Goal: Information Seeking & Learning: Check status

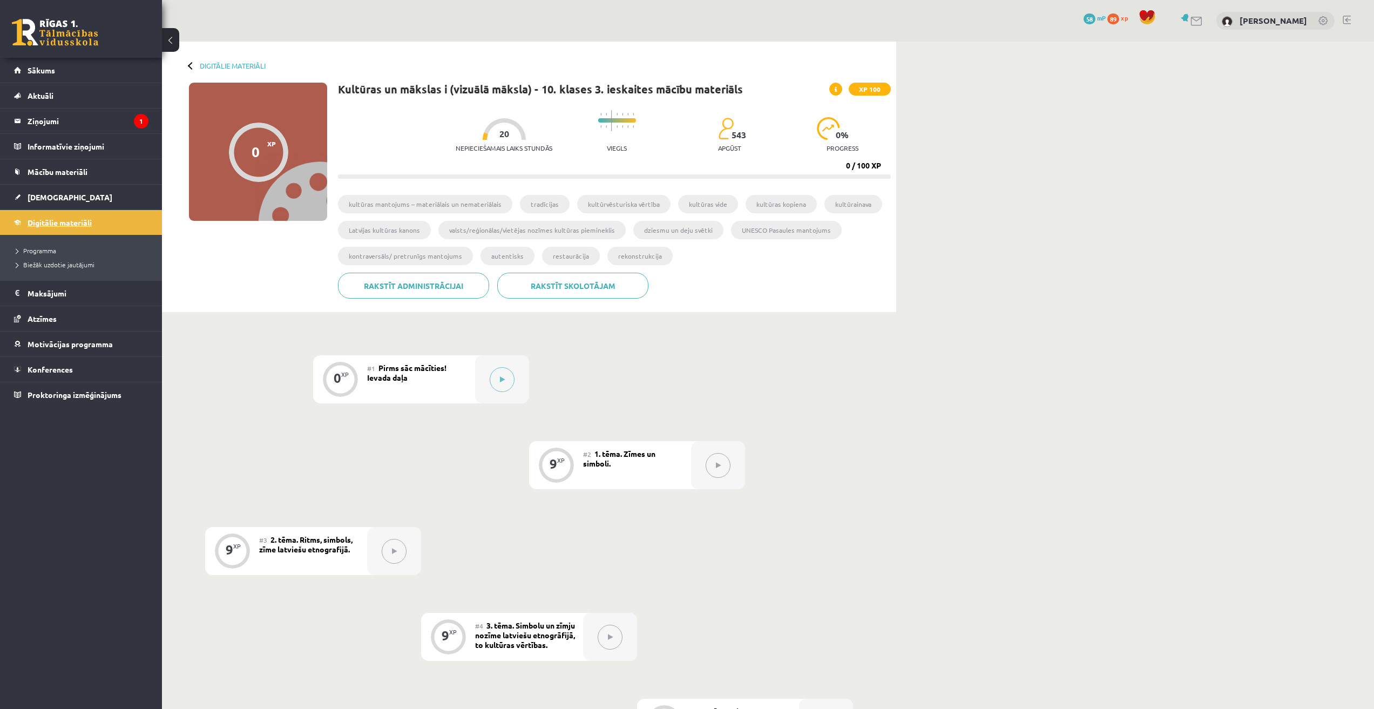
click at [65, 218] on span "Digitālie materiāli" at bounding box center [60, 223] width 64 height 10
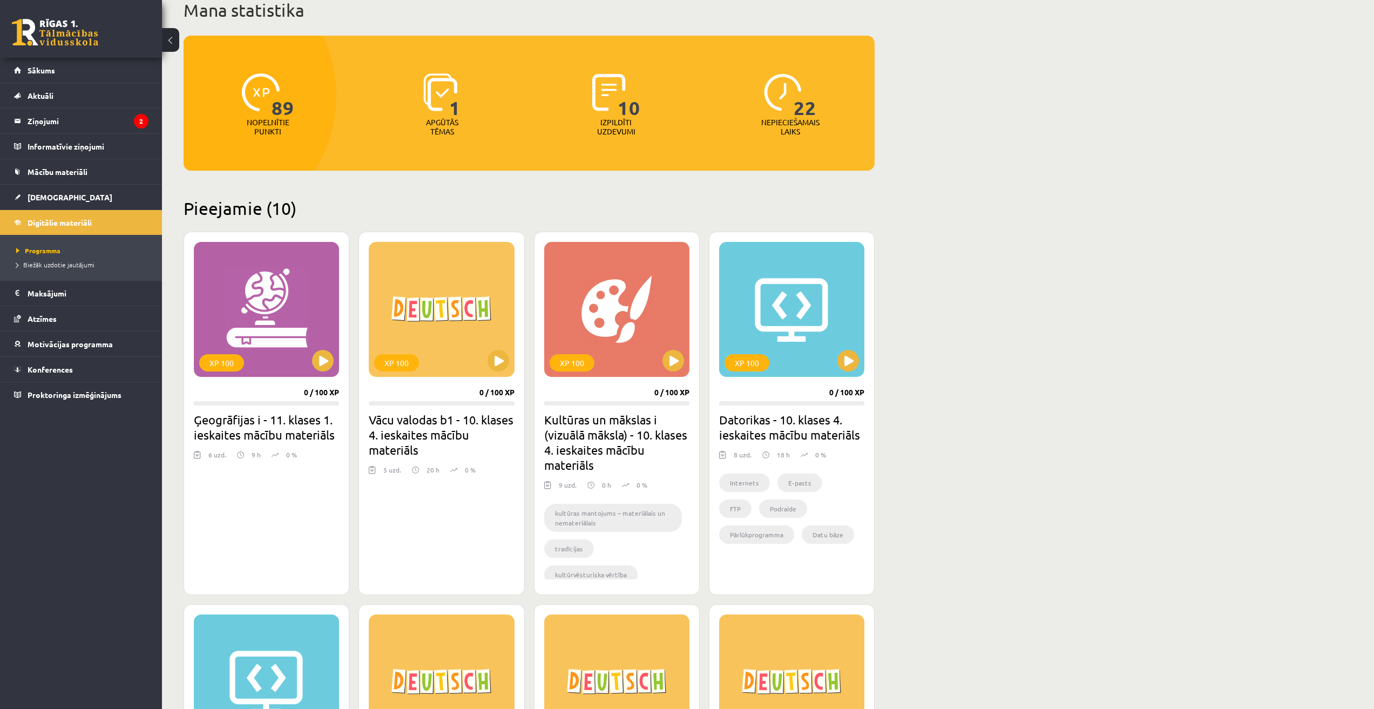
scroll to position [324, 0]
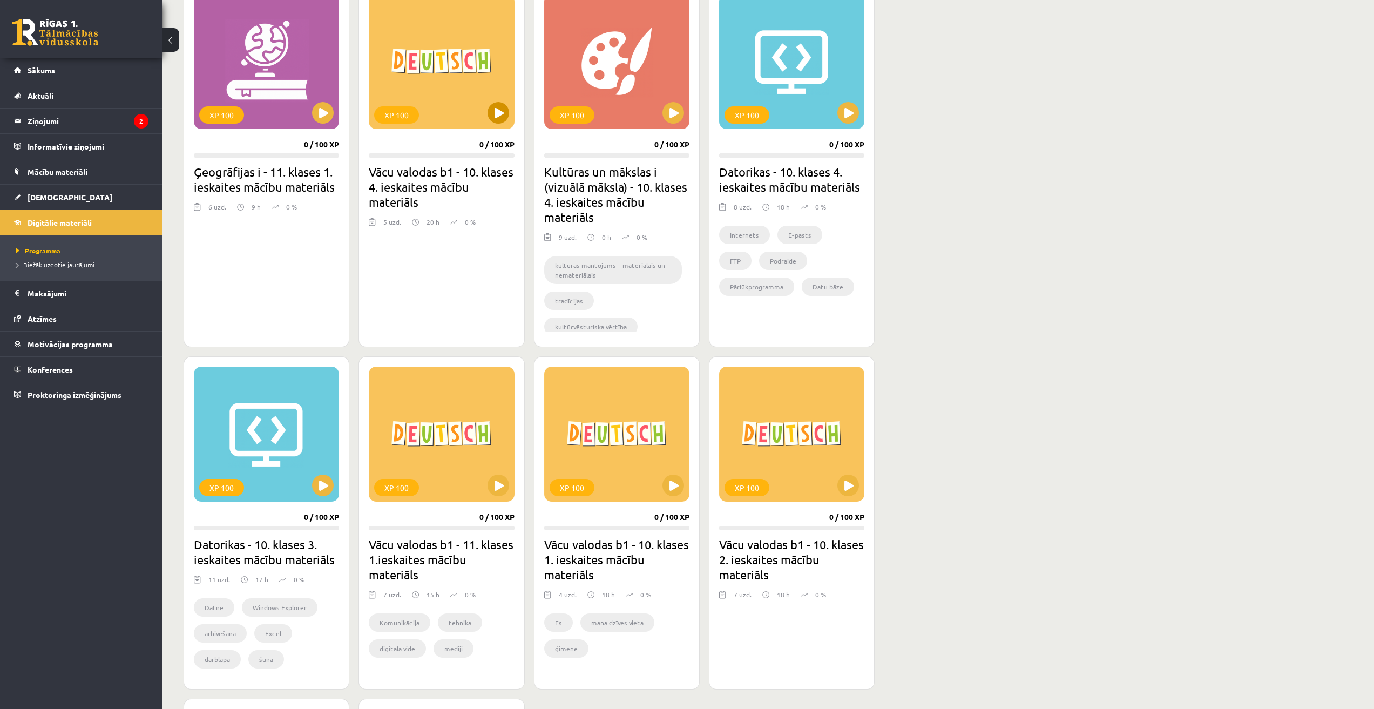
click at [456, 95] on div "XP 100" at bounding box center [441, 61] width 145 height 135
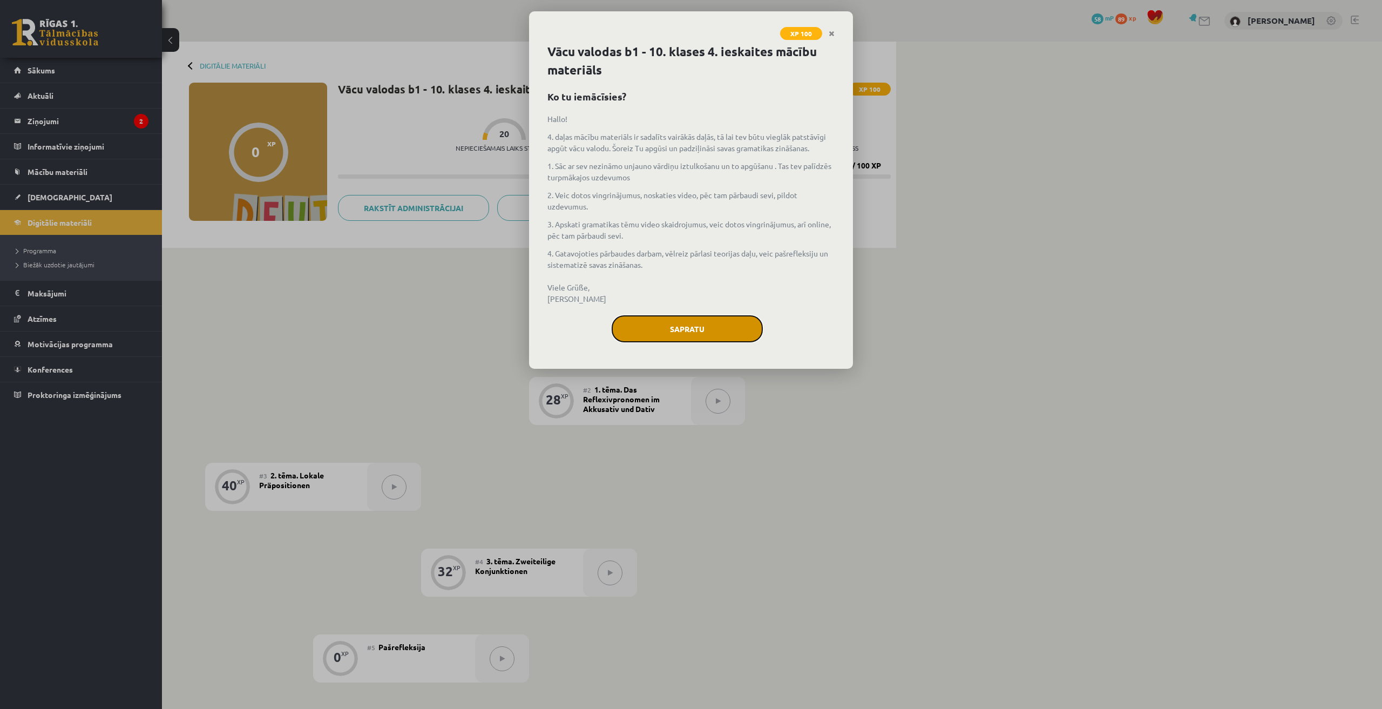
click at [684, 325] on button "Sapratu" at bounding box center [687, 328] width 151 height 27
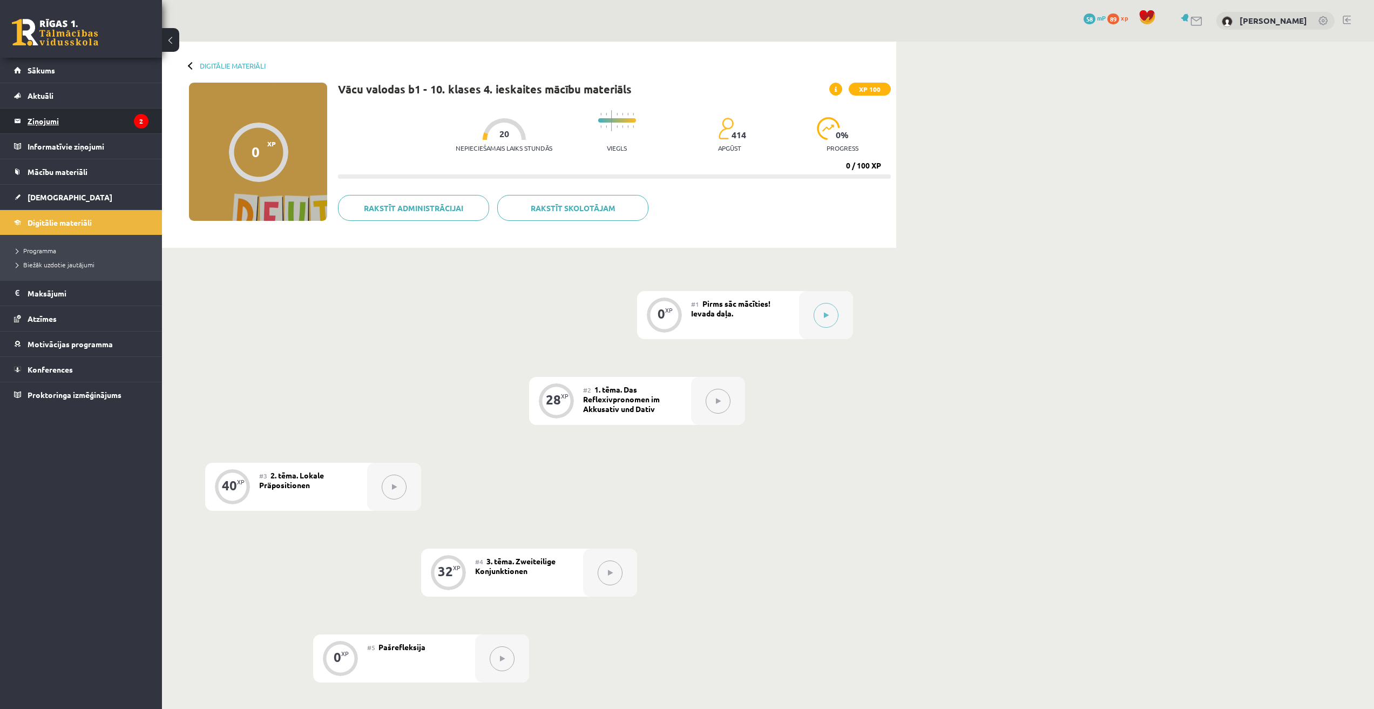
click at [63, 131] on legend "Ziņojumi 2" at bounding box center [88, 121] width 121 height 25
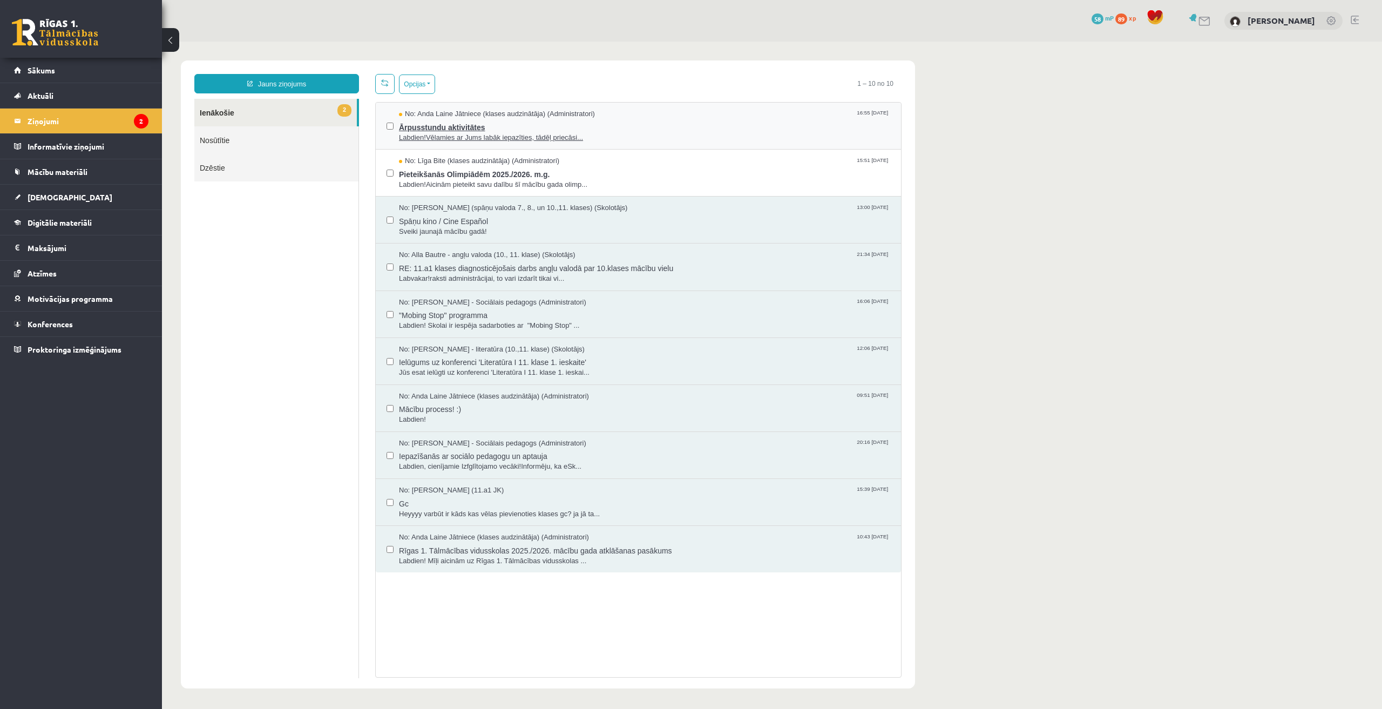
click at [422, 133] on span "Labdien!Vēlamies ar Jums labāk iepazīties, tādēļ priecāsi..." at bounding box center [644, 138] width 491 height 10
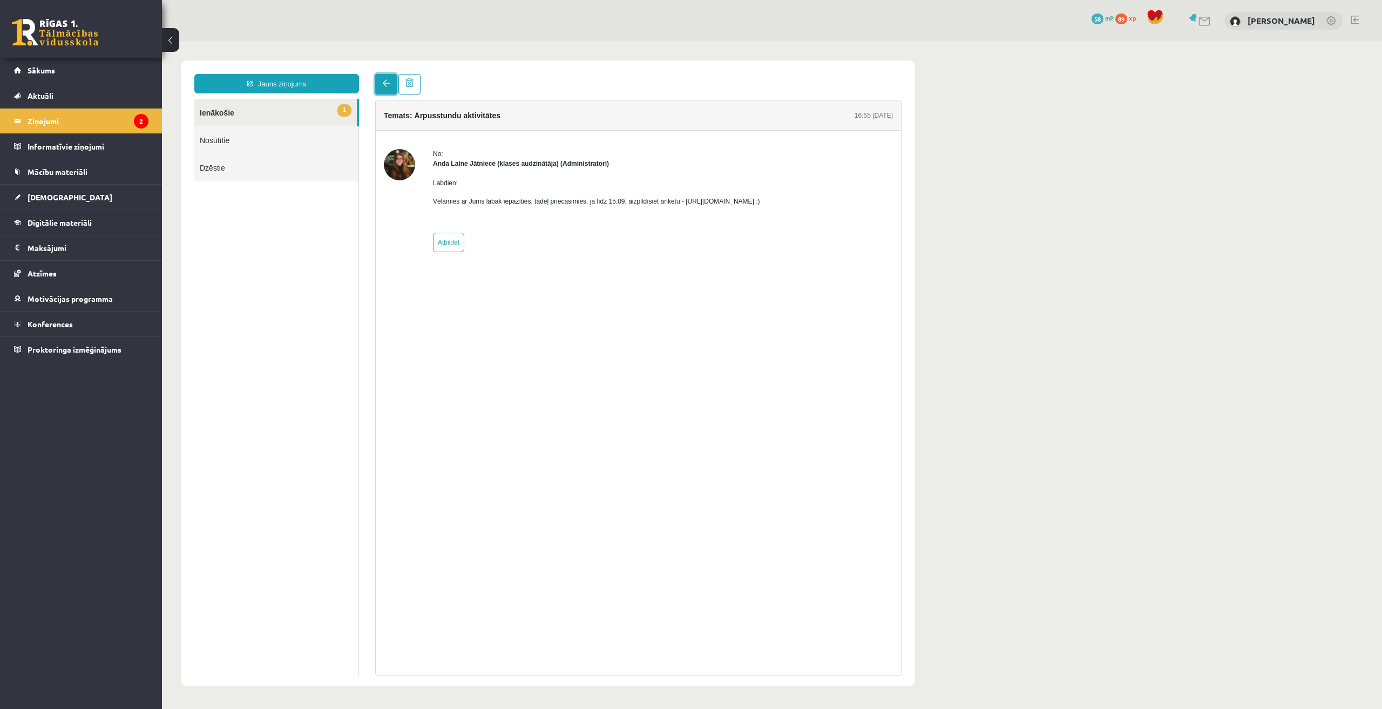
click at [376, 84] on link at bounding box center [386, 84] width 22 height 21
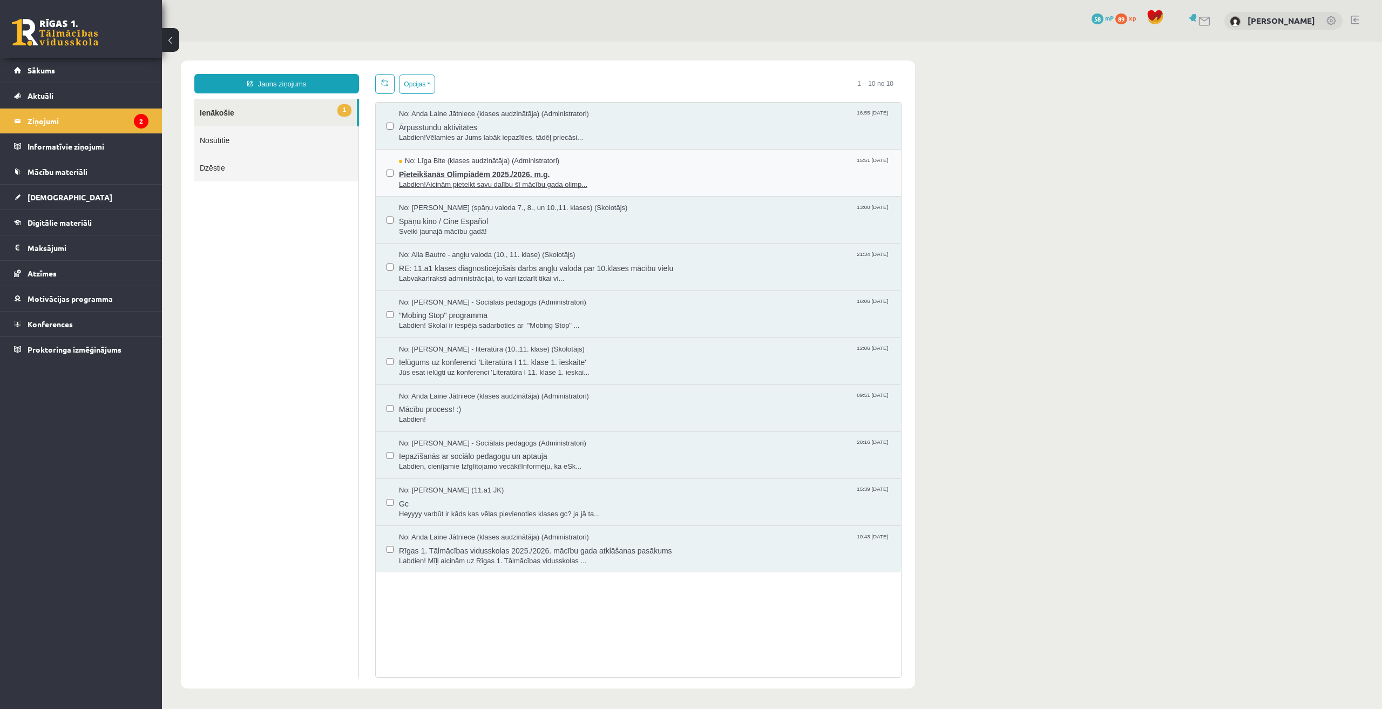
click at [404, 167] on span "Pieteikšanās Olimpiādēm 2025./2026. m.g." at bounding box center [644, 172] width 491 height 13
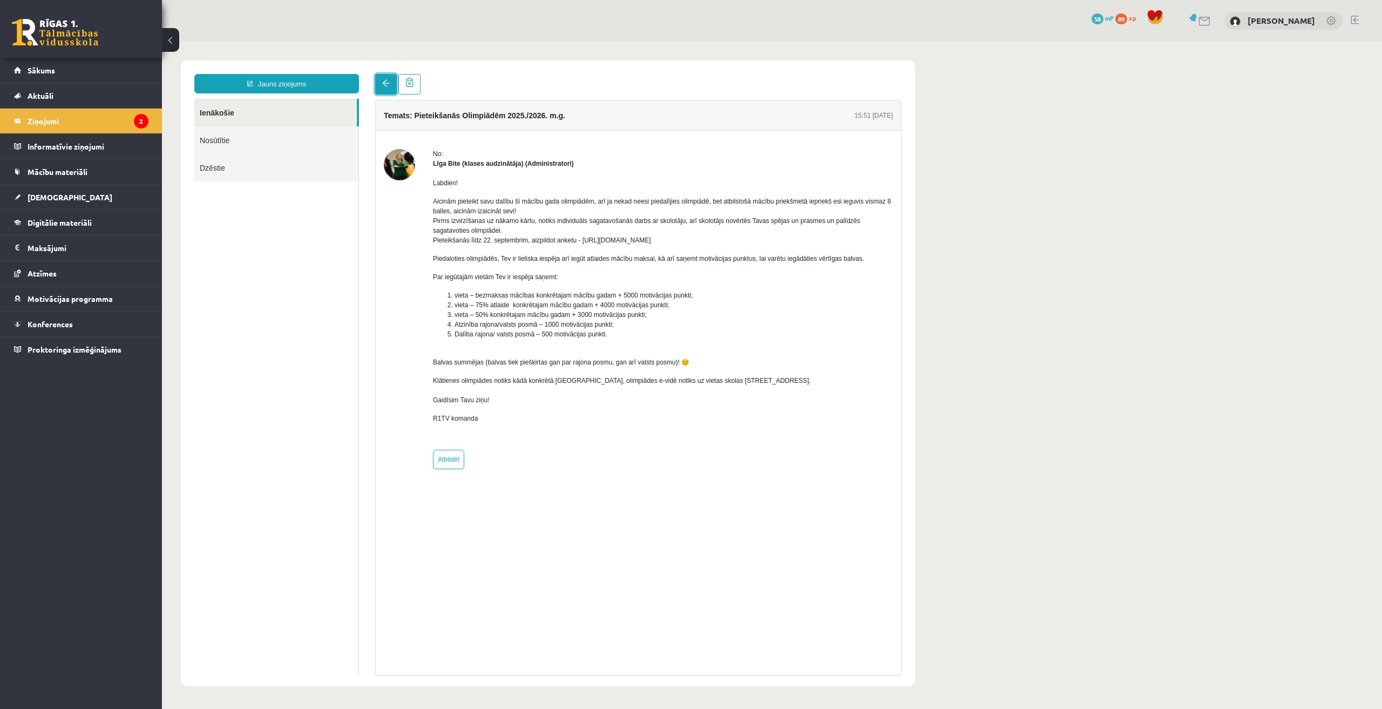
click at [389, 76] on link at bounding box center [386, 84] width 22 height 21
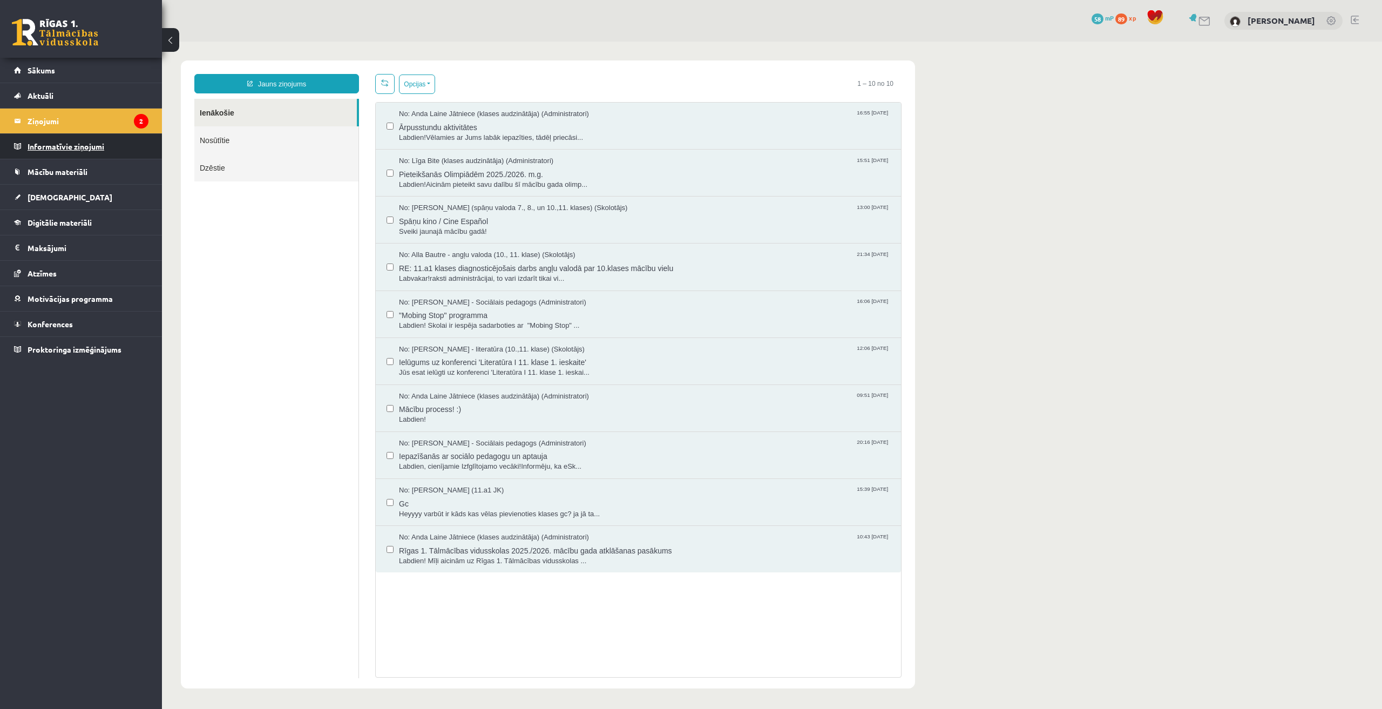
click at [103, 143] on legend "Informatīvie ziņojumi 0" at bounding box center [88, 146] width 121 height 25
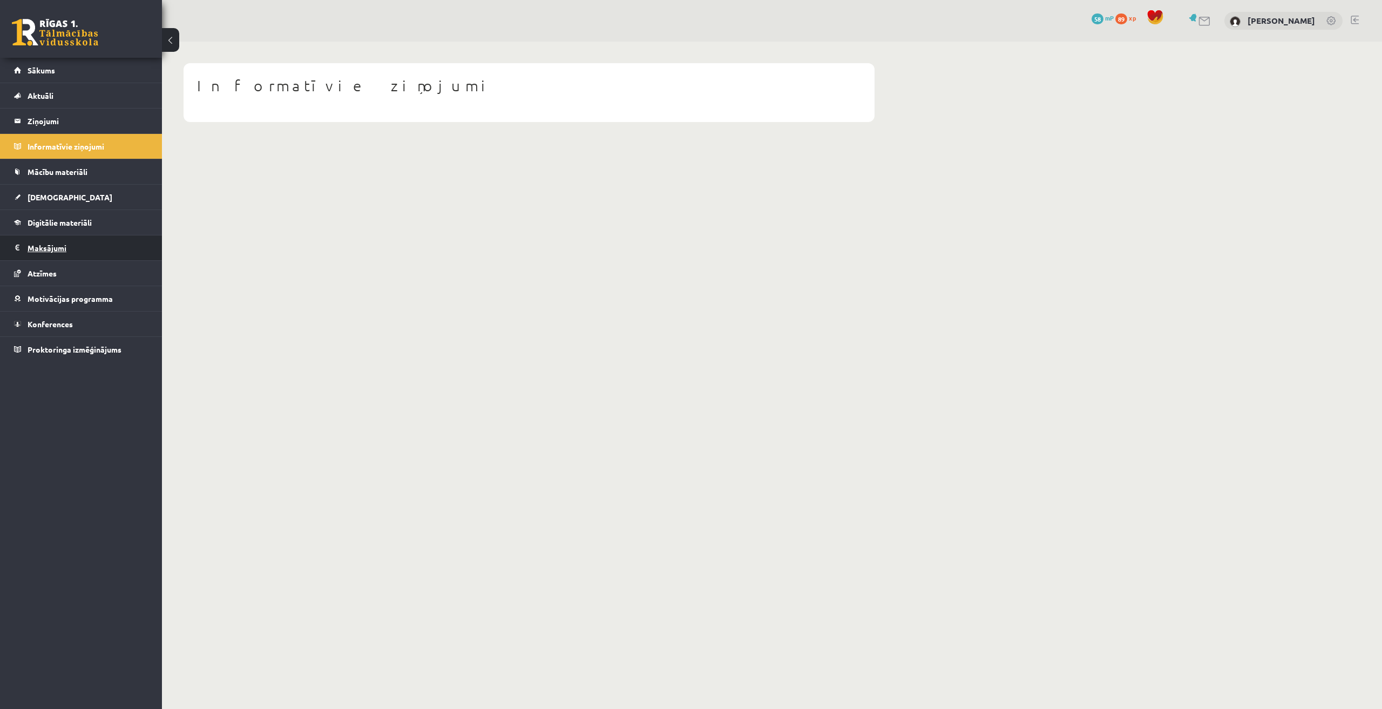
click at [67, 237] on legend "Maksājumi 0" at bounding box center [88, 247] width 121 height 25
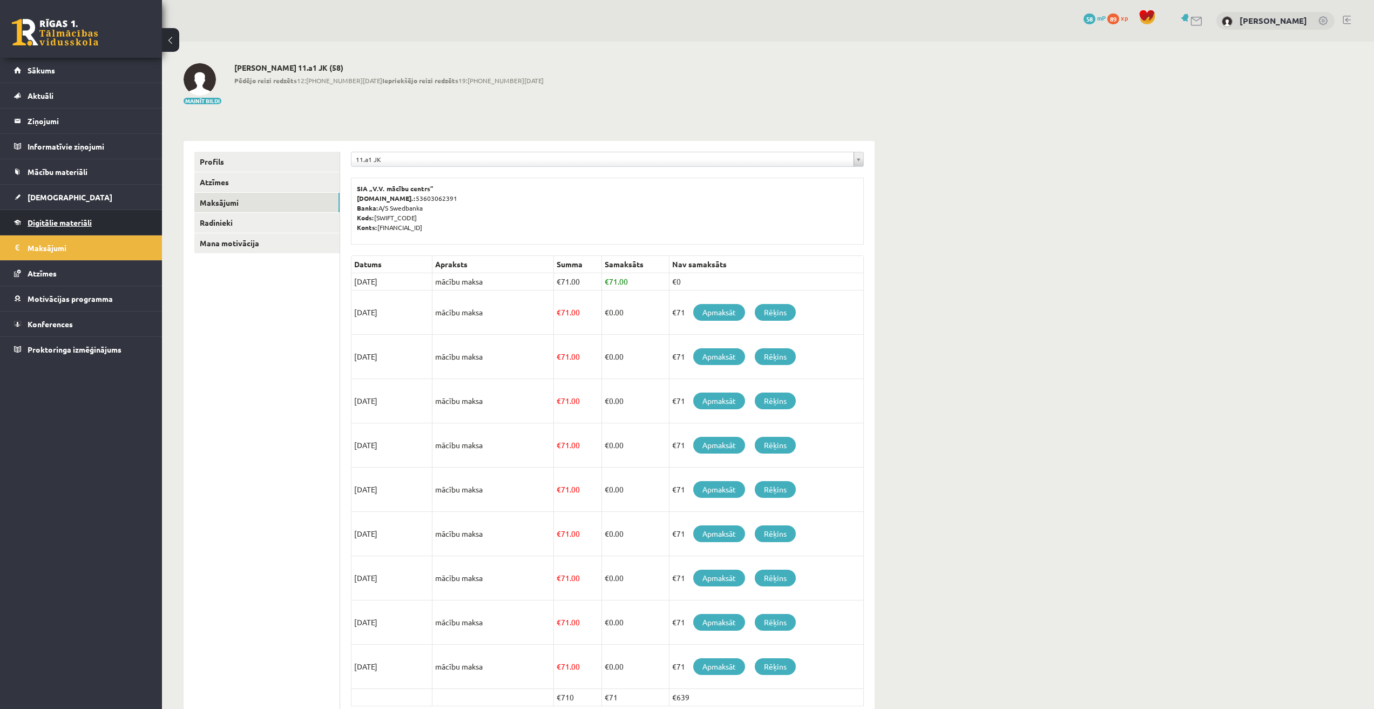
click at [70, 213] on link "Digitālie materiāli" at bounding box center [81, 222] width 134 height 25
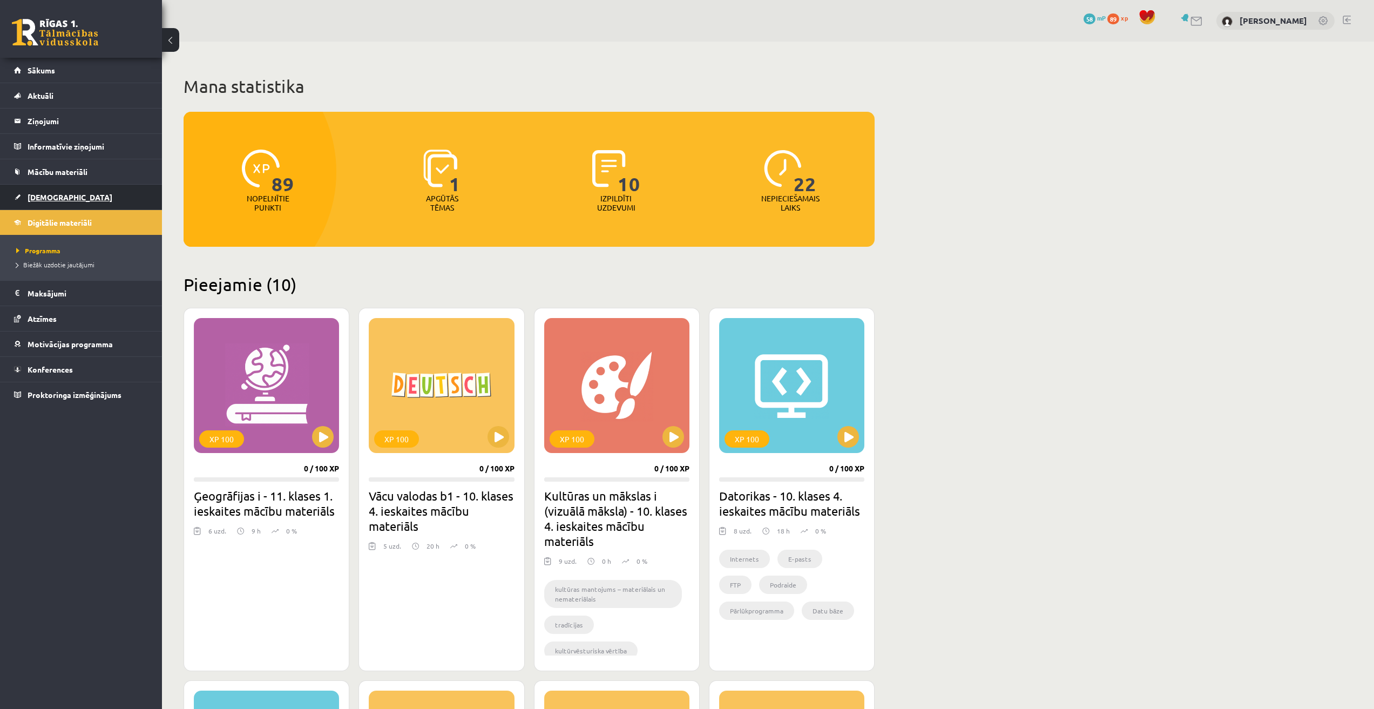
click at [72, 197] on link "[DEMOGRAPHIC_DATA]" at bounding box center [81, 197] width 134 height 25
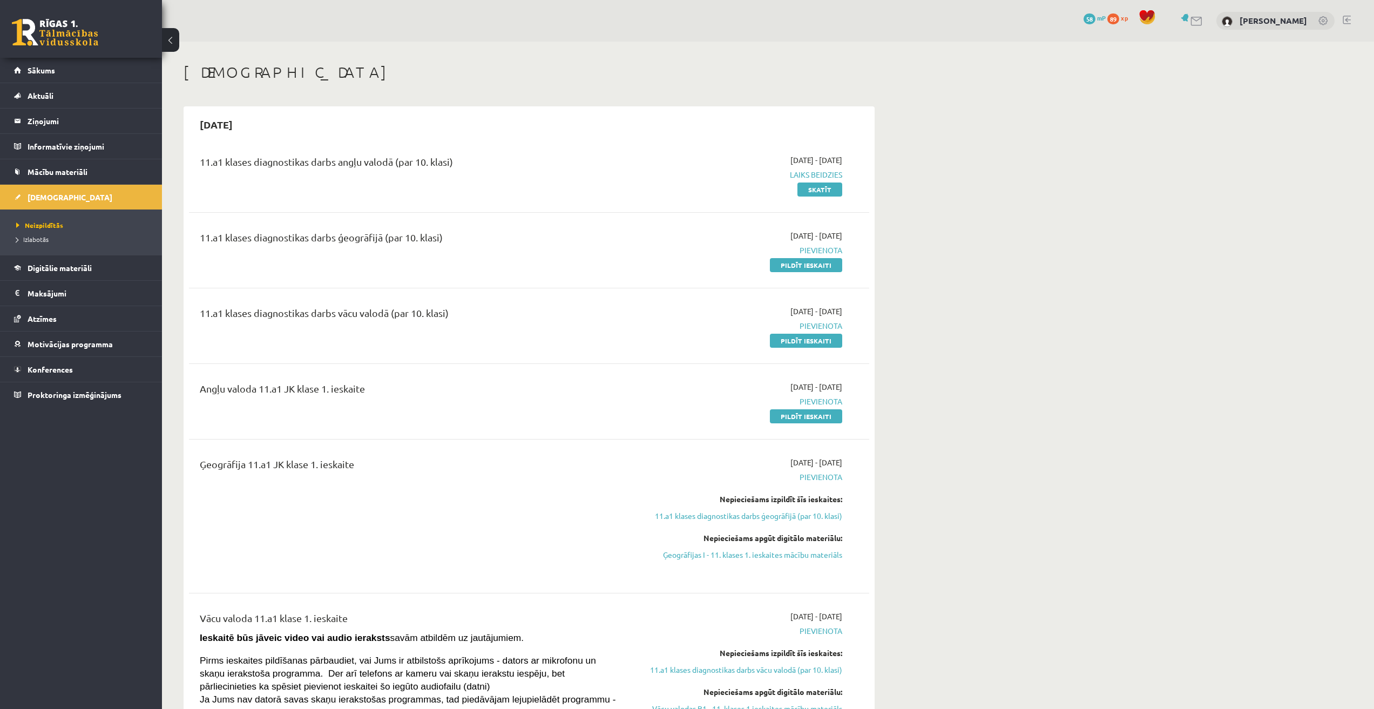
drag, startPoint x: 776, startPoint y: 227, endPoint x: 798, endPoint y: 229, distance: 21.7
click at [798, 229] on div "11.a1 klases diagnostikas darbs ģeogrāfijā (par 10. klasi) [DATE] - [DATE] [GEO…" at bounding box center [529, 250] width 680 height 62
click at [791, 237] on span "[DATE] - [DATE]" at bounding box center [817, 235] width 52 height 11
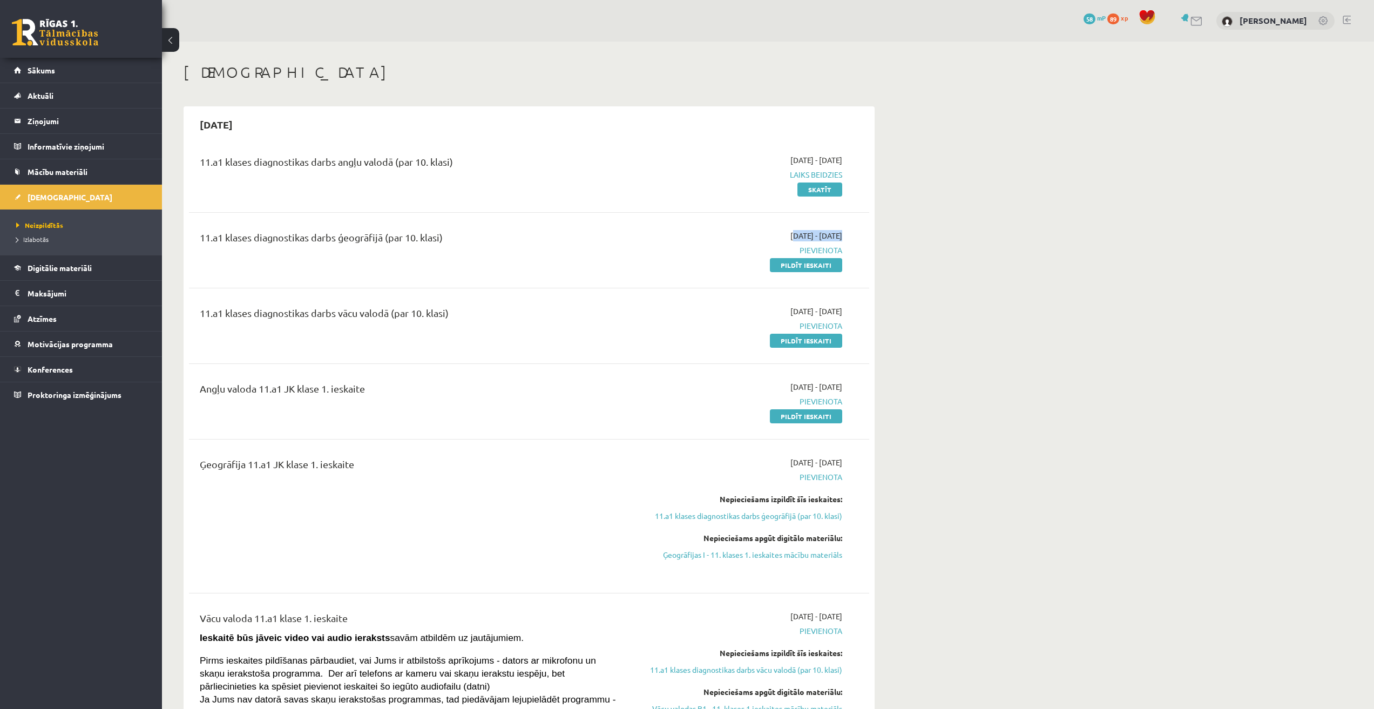
click at [791, 237] on span "[DATE] - [DATE]" at bounding box center [817, 235] width 52 height 11
